Goal: Find specific page/section: Find specific page/section

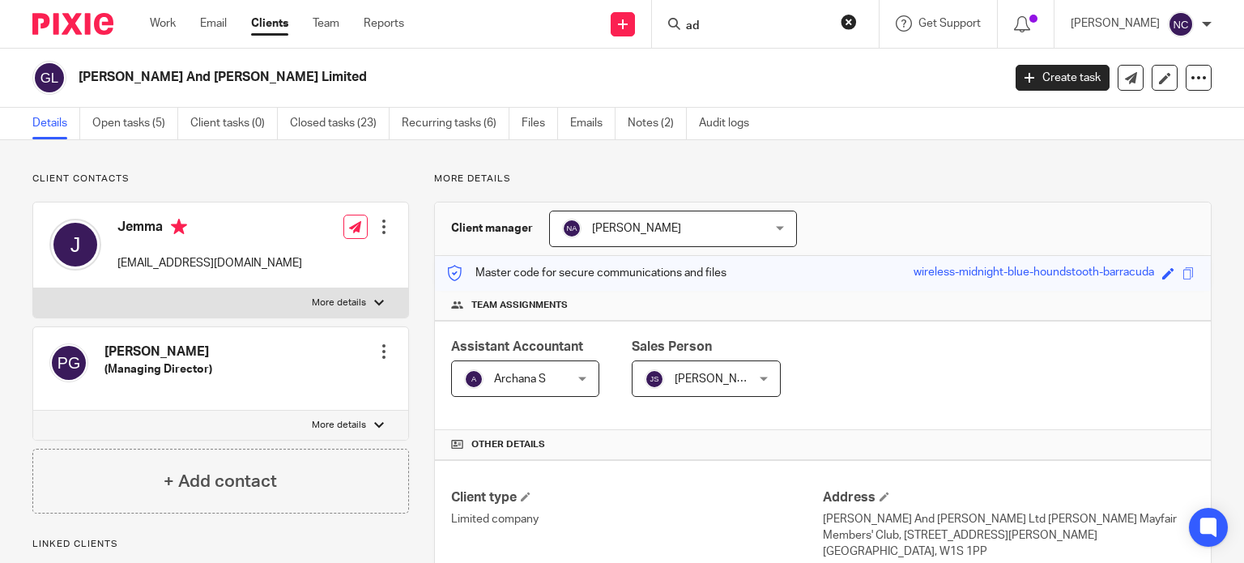
click at [705, 26] on input "ad" at bounding box center [757, 26] width 146 height 15
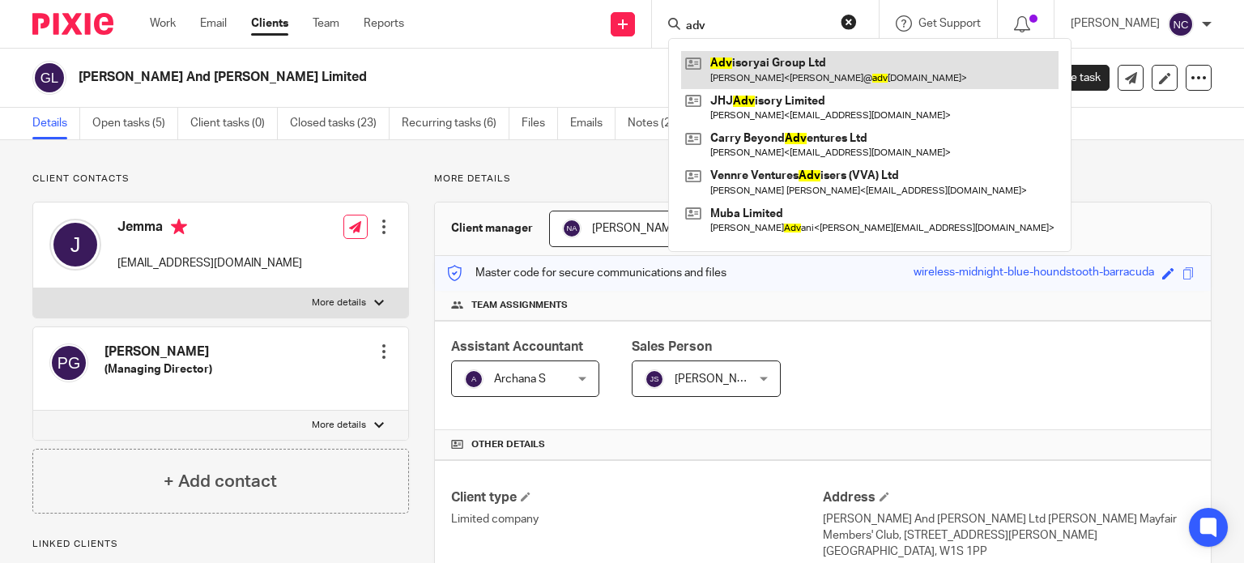
type input "adv"
click at [764, 61] on link at bounding box center [869, 69] width 377 height 37
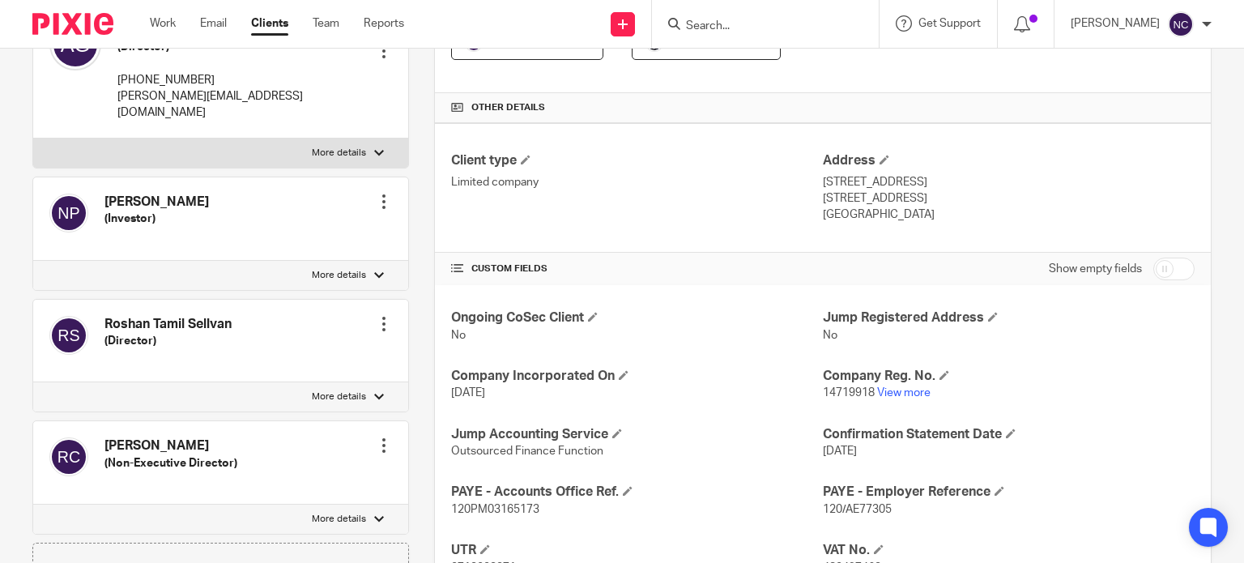
scroll to position [356, 0]
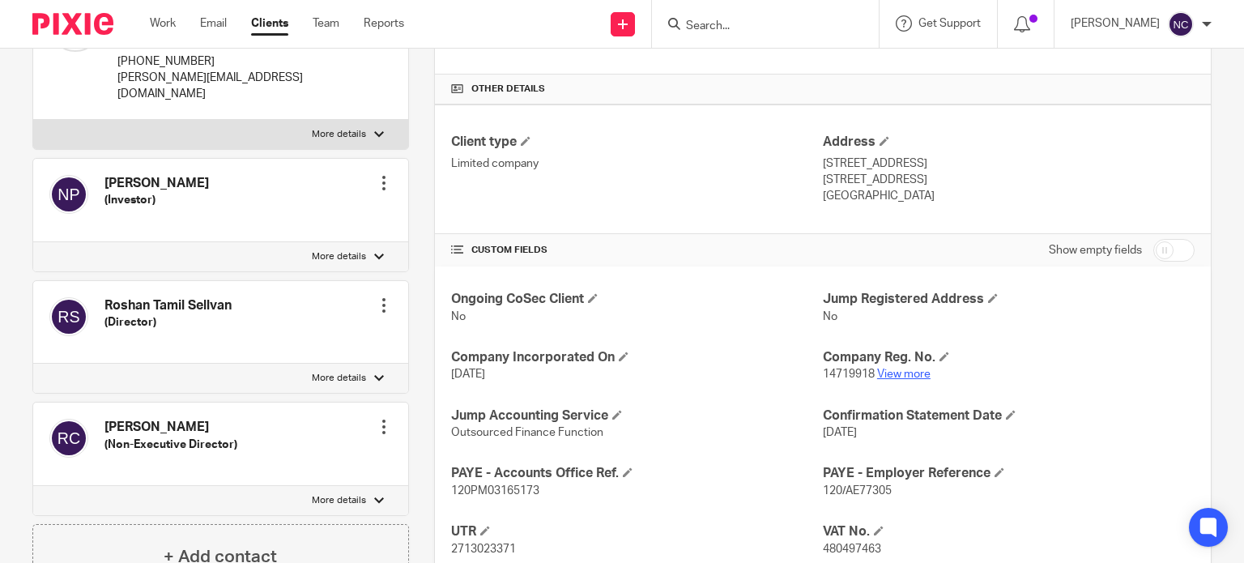
click at [881, 377] on link "View more" at bounding box center [903, 373] width 53 height 11
